Goal: Transaction & Acquisition: Book appointment/travel/reservation

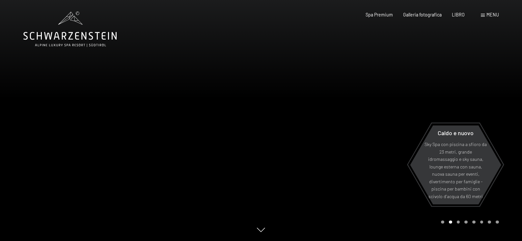
click at [442, 223] on div "Carousel Page 1" at bounding box center [442, 221] width 3 height 3
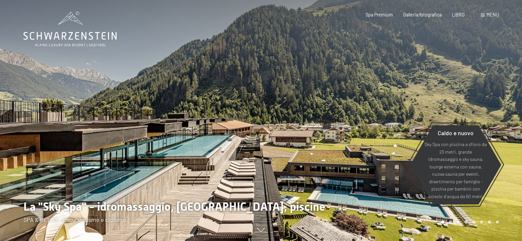
drag, startPoint x: 295, startPoint y: 204, endPoint x: 303, endPoint y: 202, distance: 8.2
click at [303, 202] on div at bounding box center [391, 120] width 261 height 241
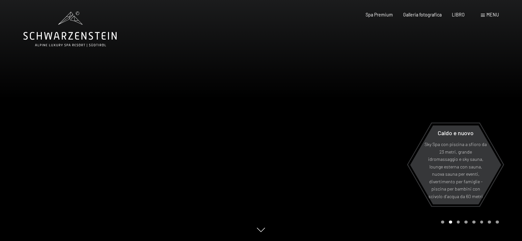
click at [318, 202] on div at bounding box center [391, 120] width 261 height 241
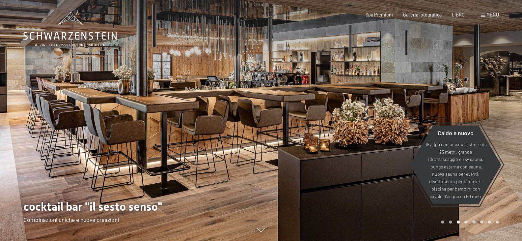
click at [262, 228] on div at bounding box center [391, 120] width 261 height 241
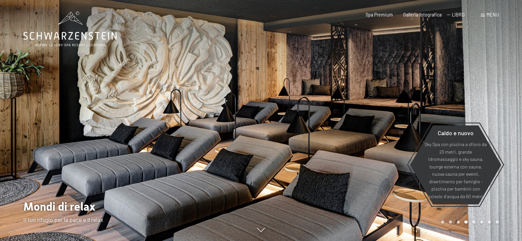
click at [264, 241] on div "Caldo e nuovo Sky Spa con piscina a sfioro da 23 metri, grande idromassaggio e …" at bounding box center [261, 241] width 476 height 0
click at [444, 222] on div "Carousel Page 1" at bounding box center [442, 221] width 3 height 3
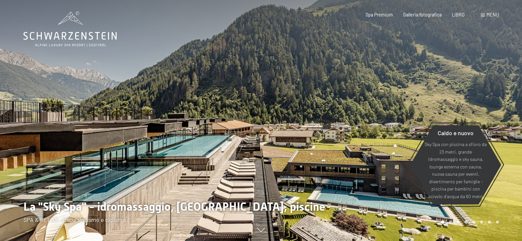
click at [451, 222] on div "Carousel Page 2" at bounding box center [450, 221] width 3 height 3
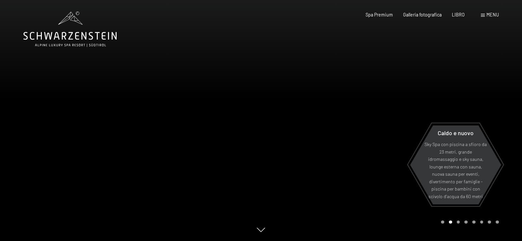
click at [458, 222] on div "Carousel Page 3" at bounding box center [458, 221] width 3 height 3
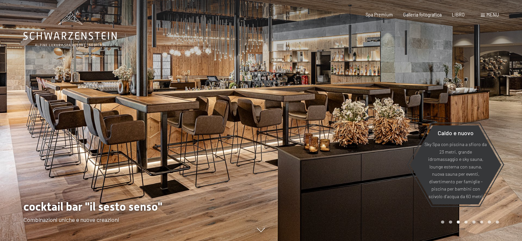
click at [463, 222] on div "Paginazione carosello" at bounding box center [469, 221] width 60 height 3
click at [466, 222] on div "Carousel Page 4" at bounding box center [466, 221] width 3 height 3
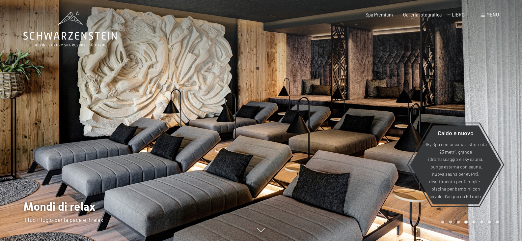
click at [473, 222] on div "Pagina 5 della giostra" at bounding box center [474, 221] width 3 height 3
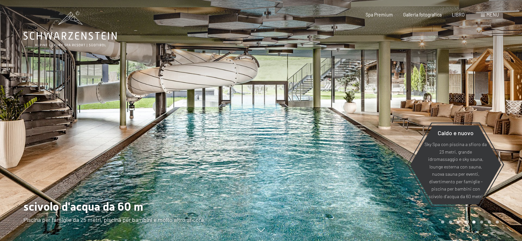
click at [481, 221] on div "Pagina 6 della giostra" at bounding box center [482, 221] width 3 height 3
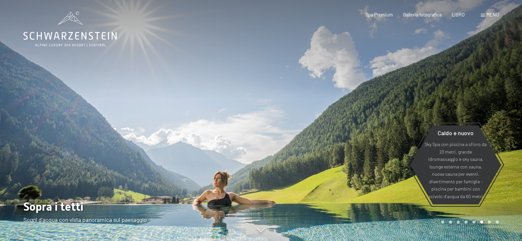
click at [490, 221] on div "Carosello Pagina 7" at bounding box center [489, 221] width 3 height 3
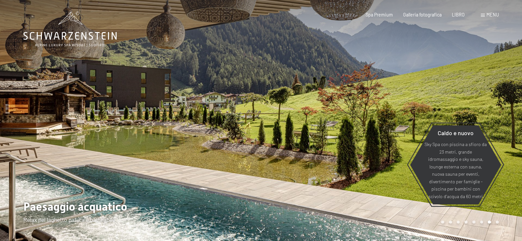
click at [497, 221] on div "Pagina 8 della giostra" at bounding box center [497, 221] width 3 height 3
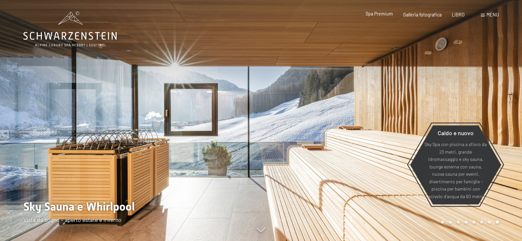
click at [378, 14] on font "Spa Premium" at bounding box center [379, 14] width 27 height 6
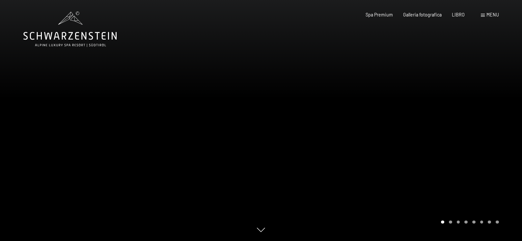
click at [451, 223] on div "Carosello Pagina 2" at bounding box center [450, 221] width 3 height 3
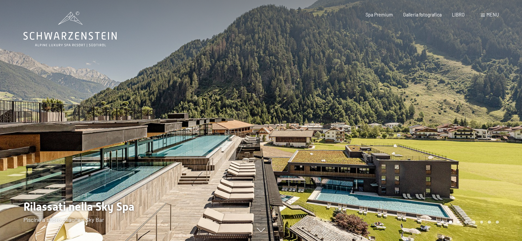
click at [460, 221] on div "Paginazione carosello" at bounding box center [469, 221] width 60 height 3
click at [460, 221] on div "Pagina 3 della giostra" at bounding box center [458, 221] width 3 height 3
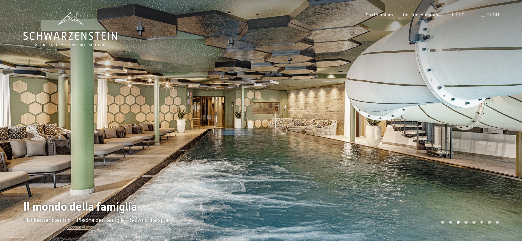
click at [465, 221] on div "Pagina 4 del carosello" at bounding box center [466, 221] width 3 height 3
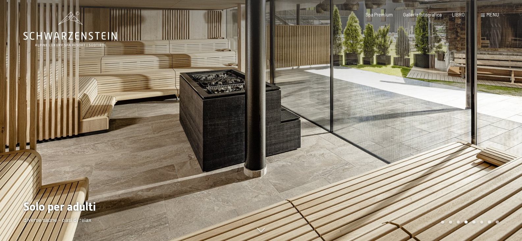
click at [473, 221] on div "Pagina 5 della giostra" at bounding box center [474, 221] width 3 height 3
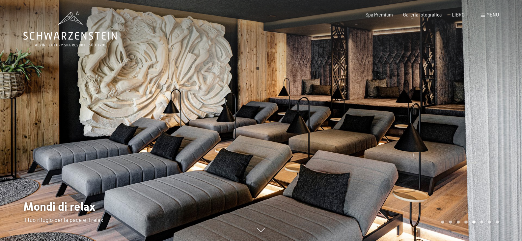
click at [481, 222] on div "Pagina 6 della giostra" at bounding box center [482, 221] width 3 height 3
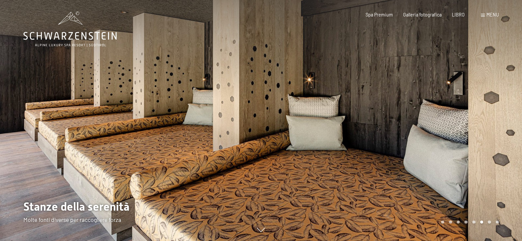
click at [488, 222] on div "Carosello Pagina 7" at bounding box center [489, 221] width 3 height 3
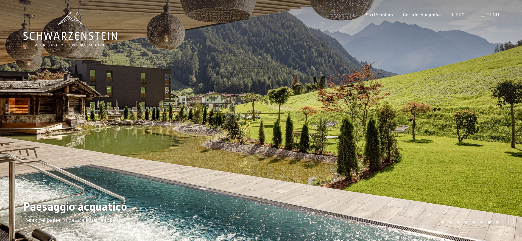
click at [496, 222] on div "Paginazione carosello" at bounding box center [469, 221] width 60 height 3
click at [498, 222] on div "Pagina 8 della giostra" at bounding box center [497, 221] width 3 height 3
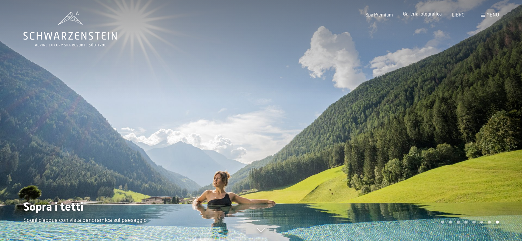
click at [423, 13] on font "Galleria fotografica" at bounding box center [422, 14] width 39 height 6
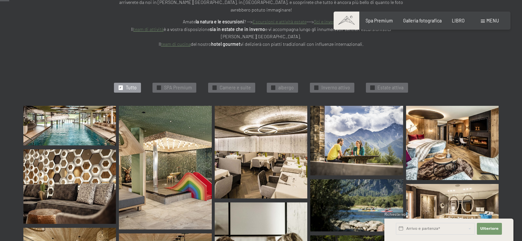
click at [125, 83] on div "✓ Tutto" at bounding box center [127, 88] width 27 height 10
click at [93, 123] on img at bounding box center [69, 126] width 93 height 40
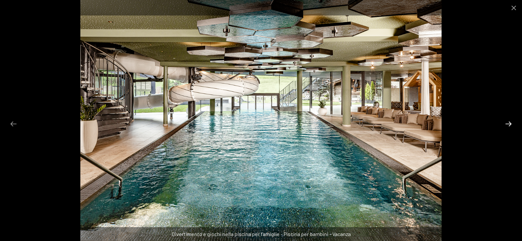
click at [506, 123] on button "Diapositiva successiva" at bounding box center [509, 123] width 14 height 13
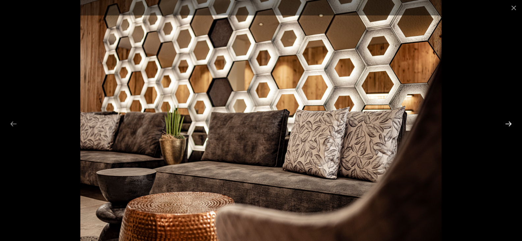
click at [506, 123] on button "Diapositiva successiva" at bounding box center [509, 123] width 14 height 13
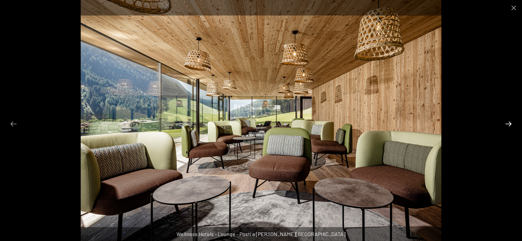
click at [506, 123] on button "Diapositiva successiva" at bounding box center [509, 123] width 14 height 13
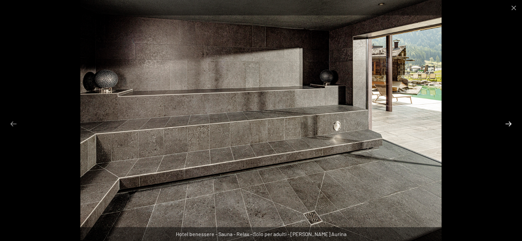
click at [506, 123] on button "Diapositiva successiva" at bounding box center [509, 123] width 14 height 13
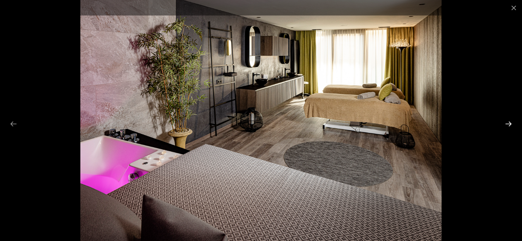
click at [506, 123] on button "Diapositiva successiva" at bounding box center [509, 123] width 14 height 13
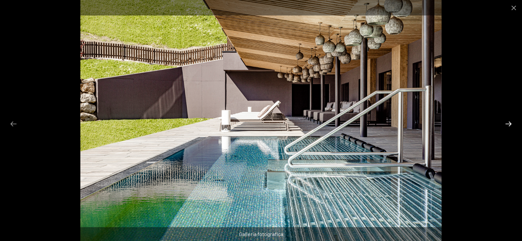
click at [506, 123] on button "Diapositiva successiva" at bounding box center [509, 123] width 14 height 13
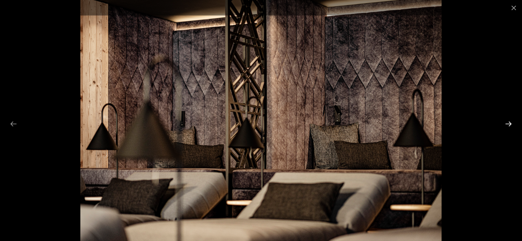
click at [506, 123] on button "Diapositiva successiva" at bounding box center [509, 123] width 14 height 13
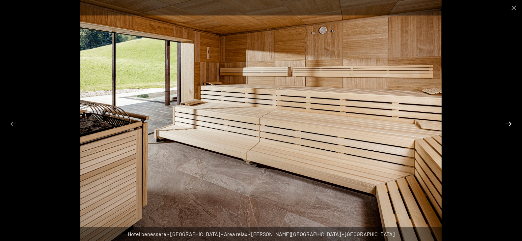
click at [506, 123] on button "Diapositiva successiva" at bounding box center [509, 123] width 14 height 13
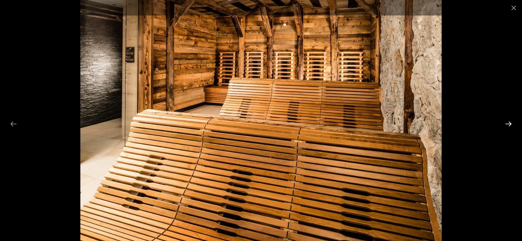
click at [506, 123] on button "Diapositiva successiva" at bounding box center [509, 123] width 14 height 13
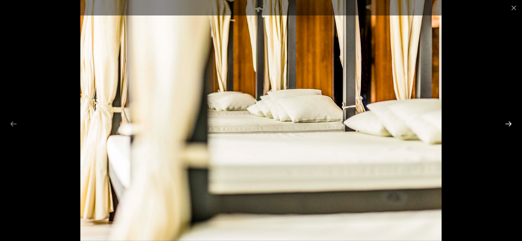
click at [506, 123] on button "Diapositiva successiva" at bounding box center [509, 123] width 14 height 13
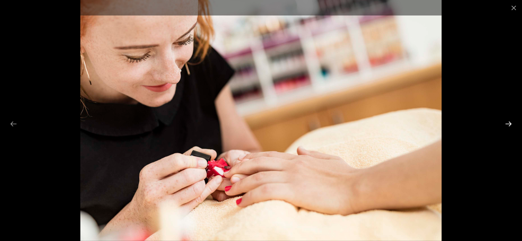
click at [506, 123] on button "Diapositiva successiva" at bounding box center [509, 123] width 14 height 13
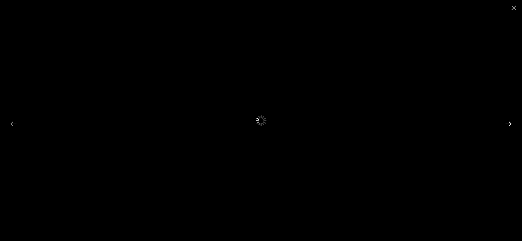
click at [510, 124] on button "Diapositiva successiva" at bounding box center [509, 123] width 14 height 13
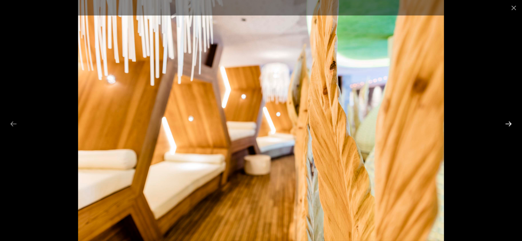
click at [510, 124] on button "Diapositiva successiva" at bounding box center [509, 123] width 14 height 13
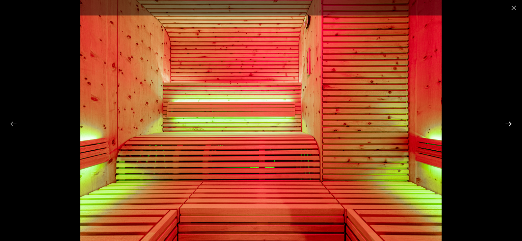
click at [510, 124] on button "Diapositiva successiva" at bounding box center [509, 123] width 14 height 13
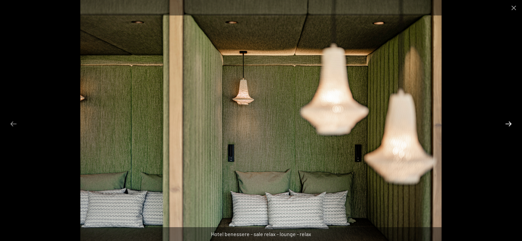
click at [510, 124] on button "Diapositiva successiva" at bounding box center [509, 123] width 14 height 13
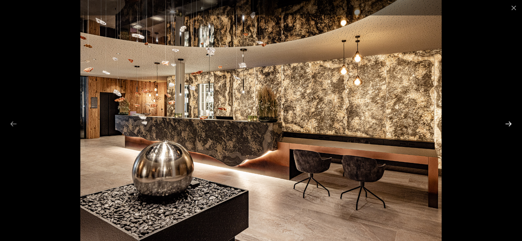
click at [510, 124] on button "Diapositiva successiva" at bounding box center [509, 123] width 14 height 13
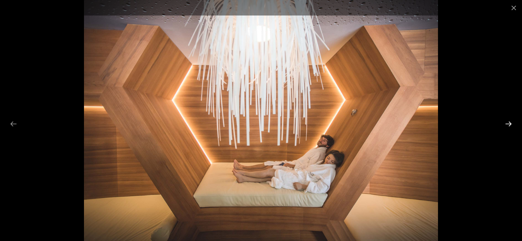
click at [510, 124] on button "Diapositiva successiva" at bounding box center [509, 123] width 14 height 13
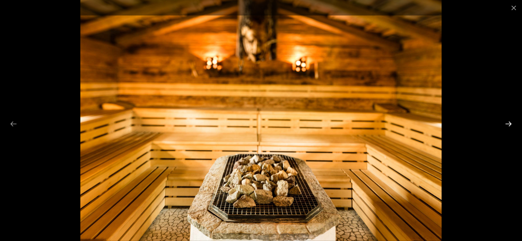
click at [510, 124] on button "Diapositiva successiva" at bounding box center [509, 123] width 14 height 13
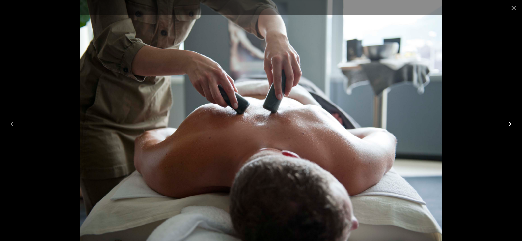
click at [510, 124] on button "Diapositiva successiva" at bounding box center [509, 123] width 14 height 13
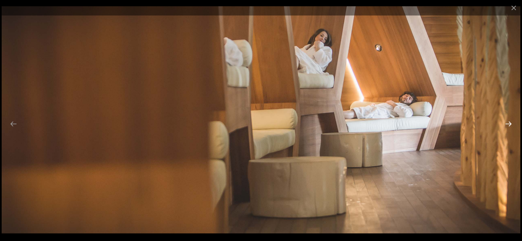
click at [510, 124] on button "Diapositiva successiva" at bounding box center [509, 123] width 14 height 13
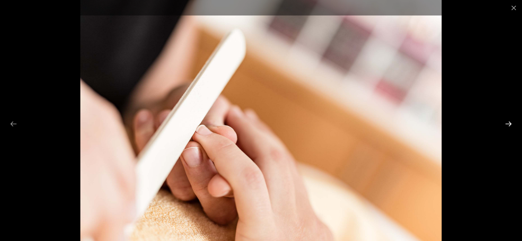
click at [510, 124] on button "Diapositiva successiva" at bounding box center [509, 123] width 14 height 13
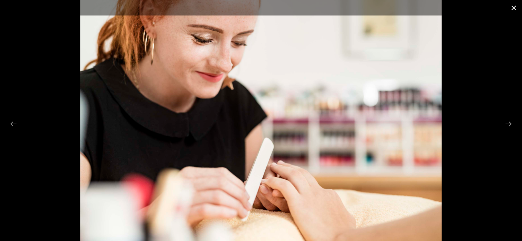
click at [513, 7] on button "Chiudi galleria" at bounding box center [514, 7] width 16 height 15
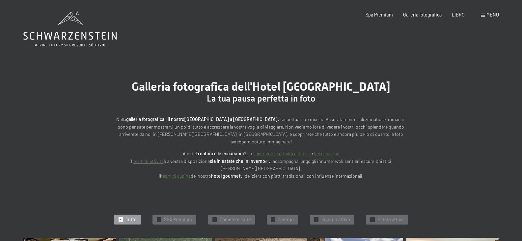
click at [486, 15] on div "menu" at bounding box center [490, 15] width 18 height 7
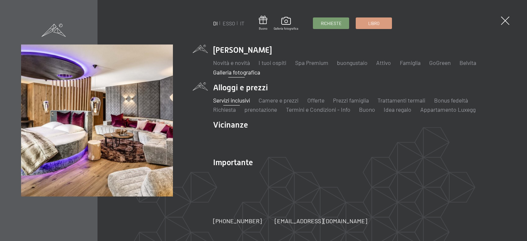
click at [227, 100] on font "Servizi inclusivi" at bounding box center [231, 100] width 37 height 7
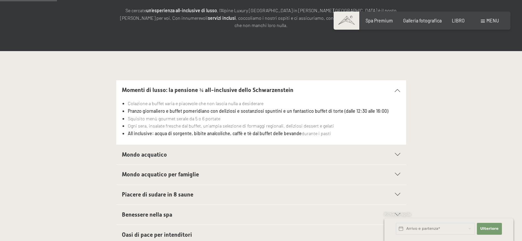
scroll to position [132, 0]
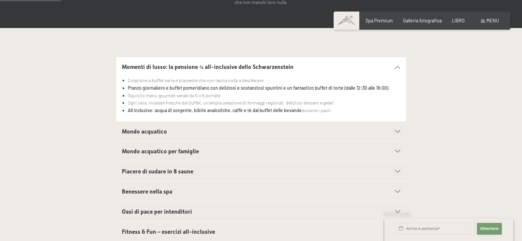
click at [397, 130] on icon at bounding box center [397, 131] width 5 height 3
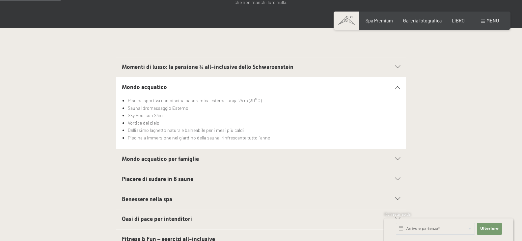
click at [398, 158] on icon at bounding box center [397, 159] width 5 height 3
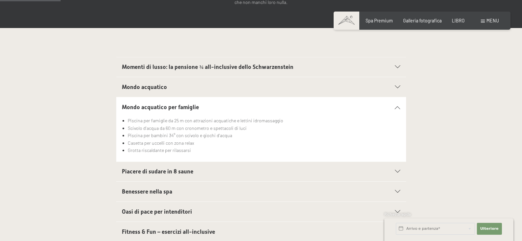
click at [400, 170] on icon at bounding box center [397, 171] width 5 height 3
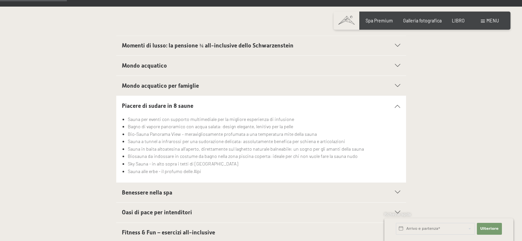
scroll to position [165, 0]
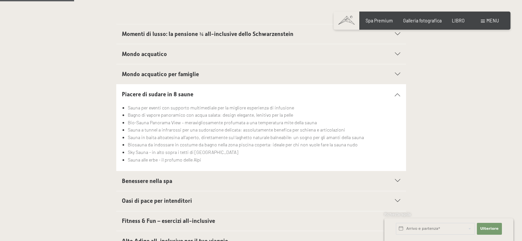
click at [395, 179] on icon at bounding box center [397, 180] width 5 height 3
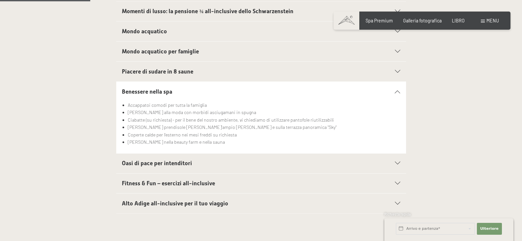
scroll to position [198, 0]
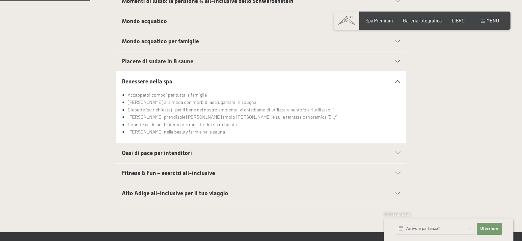
click at [396, 148] on div "Oasi di pace per intenditori" at bounding box center [261, 153] width 278 height 20
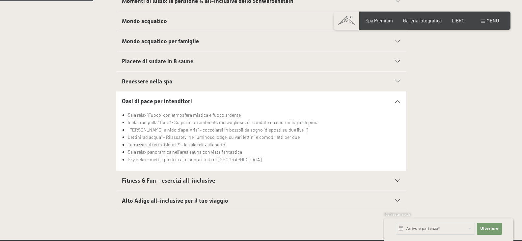
scroll to position [231, 0]
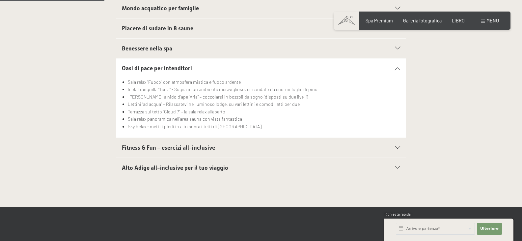
click at [397, 142] on div "Fitness & Fun – esercizi all-inclusive" at bounding box center [261, 148] width 278 height 20
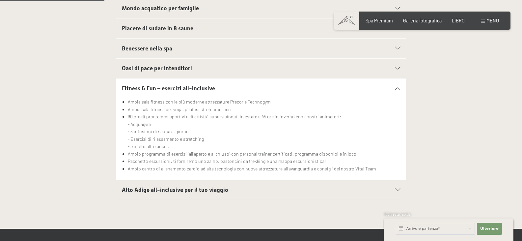
click at [400, 189] on icon at bounding box center [397, 190] width 5 height 3
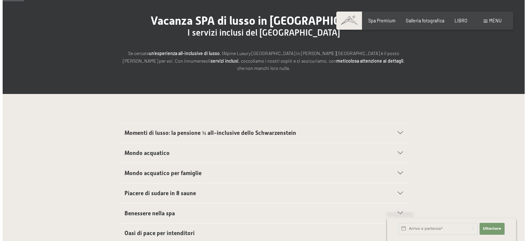
scroll to position [0, 0]
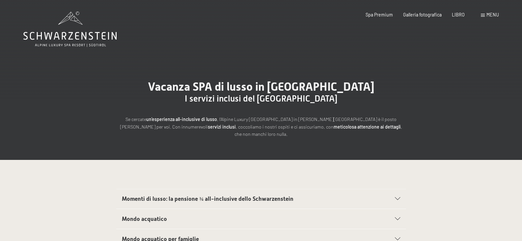
click at [496, 12] on div "menu" at bounding box center [490, 15] width 18 height 7
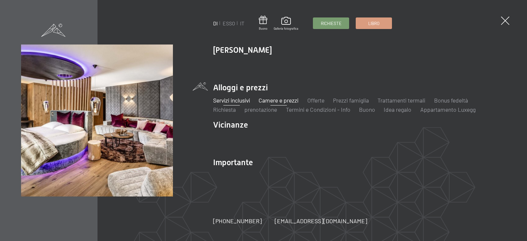
click at [281, 99] on font "Camere e prezzi" at bounding box center [279, 100] width 40 height 7
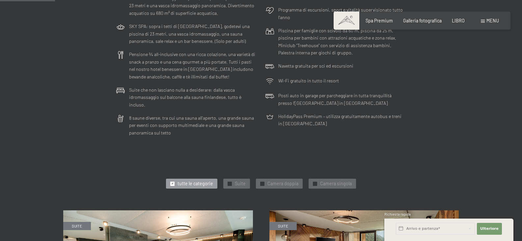
scroll to position [231, 0]
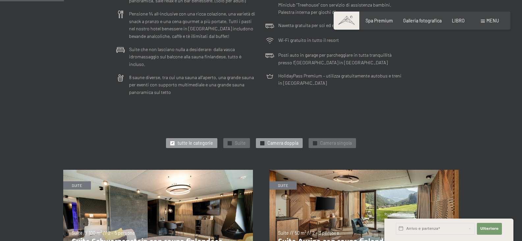
click at [264, 141] on div at bounding box center [262, 143] width 4 height 4
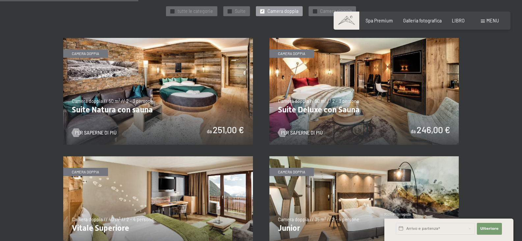
scroll to position [330, 0]
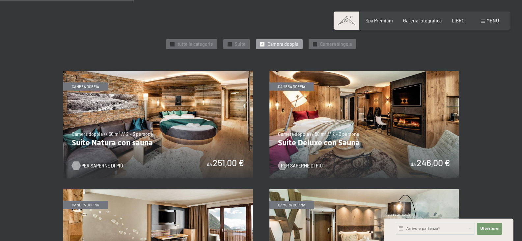
click at [82, 163] on font "Per saperne di più" at bounding box center [102, 166] width 42 height 6
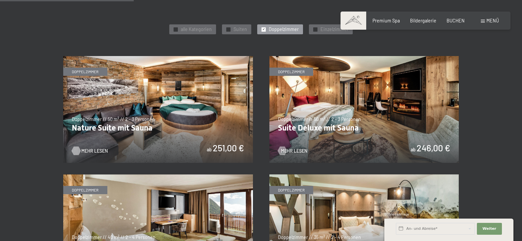
scroll to position [322, 0]
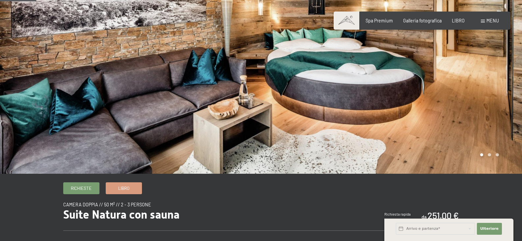
scroll to position [66, 0]
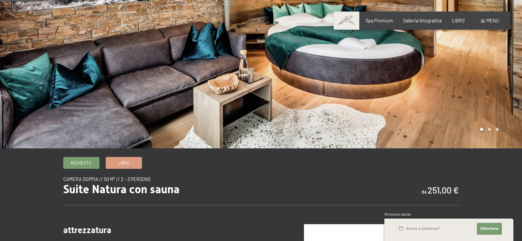
click at [489, 131] on div at bounding box center [391, 41] width 261 height 214
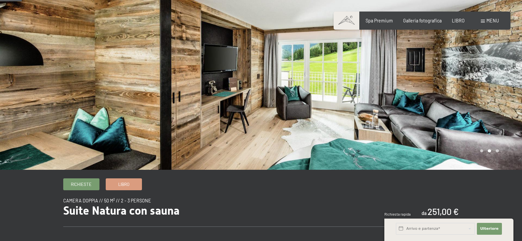
scroll to position [33, 0]
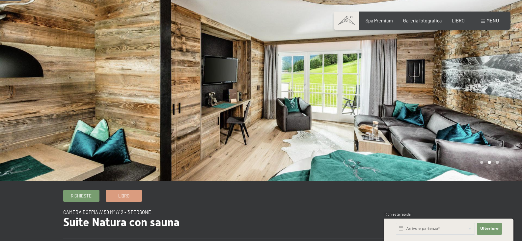
click at [499, 162] on div at bounding box center [391, 74] width 261 height 214
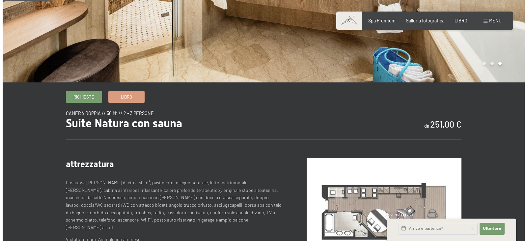
scroll to position [0, 0]
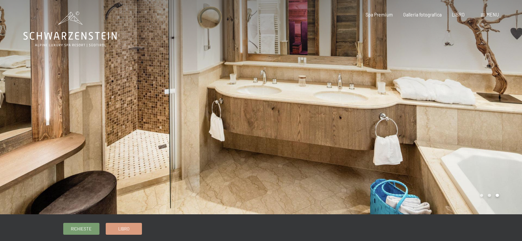
click at [490, 16] on font "menu" at bounding box center [493, 15] width 13 height 6
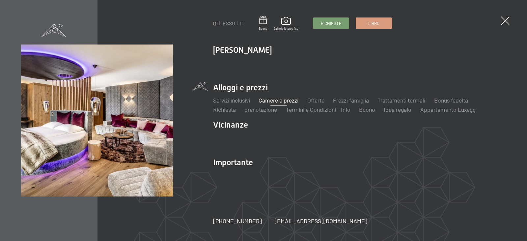
click at [288, 100] on font "Camere e prezzi" at bounding box center [279, 100] width 40 height 7
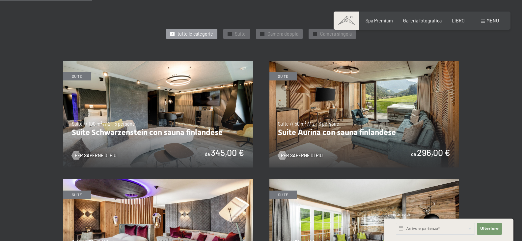
scroll to position [330, 0]
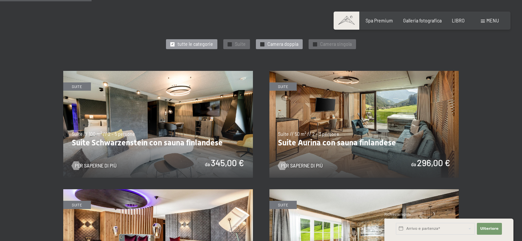
click at [263, 42] on font "✓" at bounding box center [262, 44] width 3 height 4
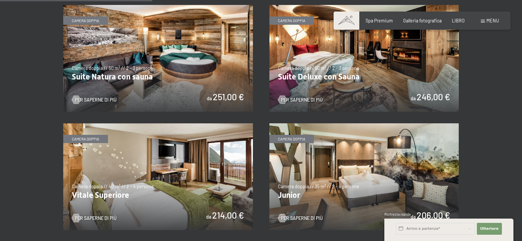
scroll to position [363, 0]
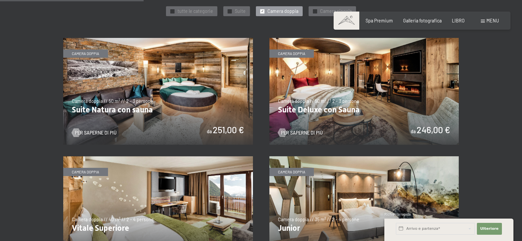
click at [348, 104] on img at bounding box center [365, 91] width 190 height 107
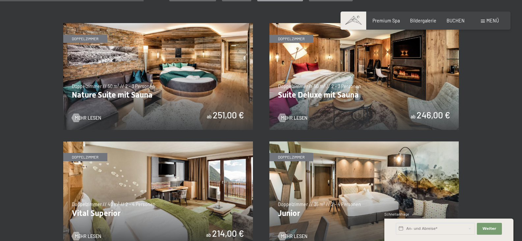
scroll to position [355, 0]
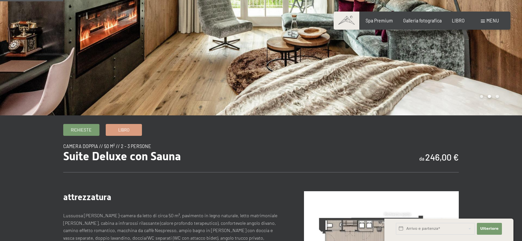
scroll to position [66, 0]
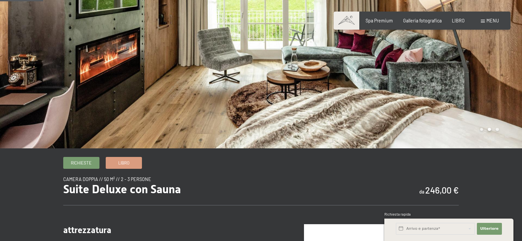
click at [498, 131] on div at bounding box center [391, 41] width 261 height 214
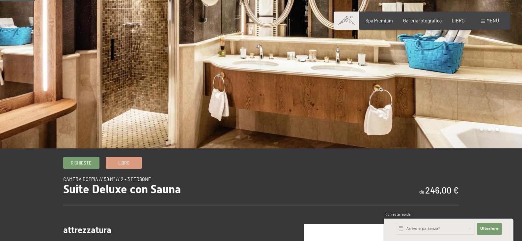
scroll to position [33, 0]
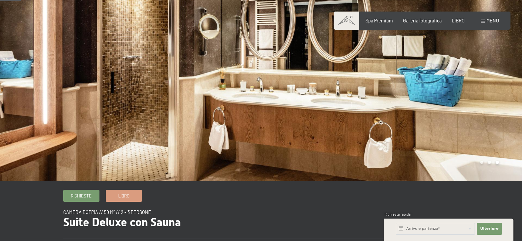
click at [481, 161] on div at bounding box center [391, 74] width 261 height 214
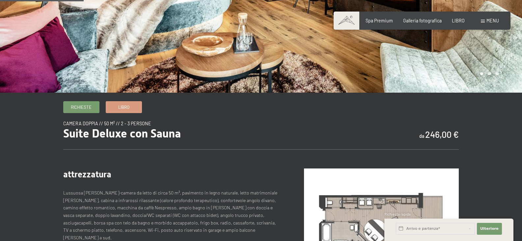
scroll to position [132, 0]
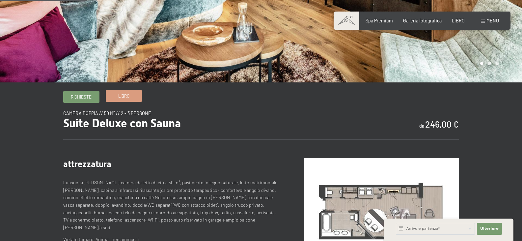
click at [127, 99] on link "Libro" at bounding box center [124, 95] width 36 height 11
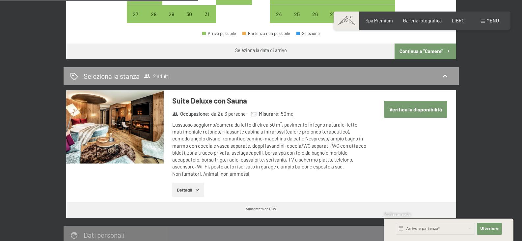
scroll to position [330, 0]
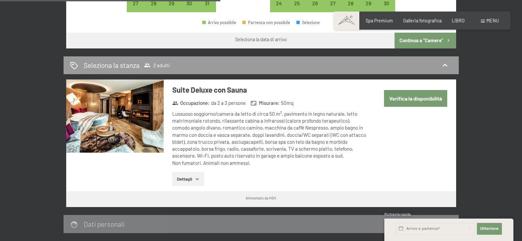
click at [200, 179] on icon "button" at bounding box center [197, 178] width 5 height 5
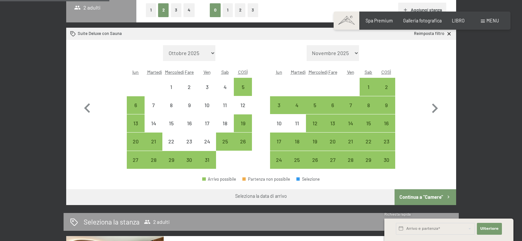
scroll to position [165, 0]
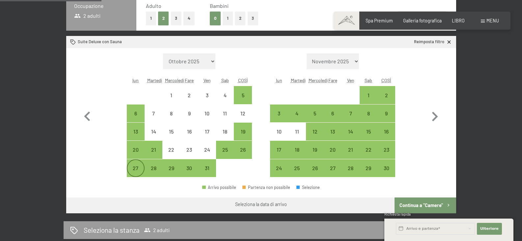
click at [139, 166] on div "27" at bounding box center [136, 173] width 16 height 16
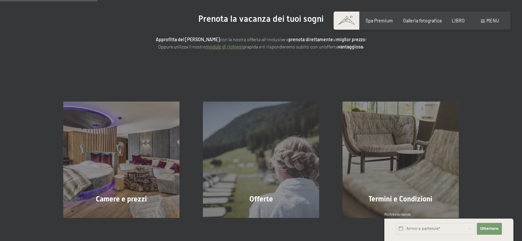
scroll to position [0, 0]
